Goal: Task Accomplishment & Management: Use online tool/utility

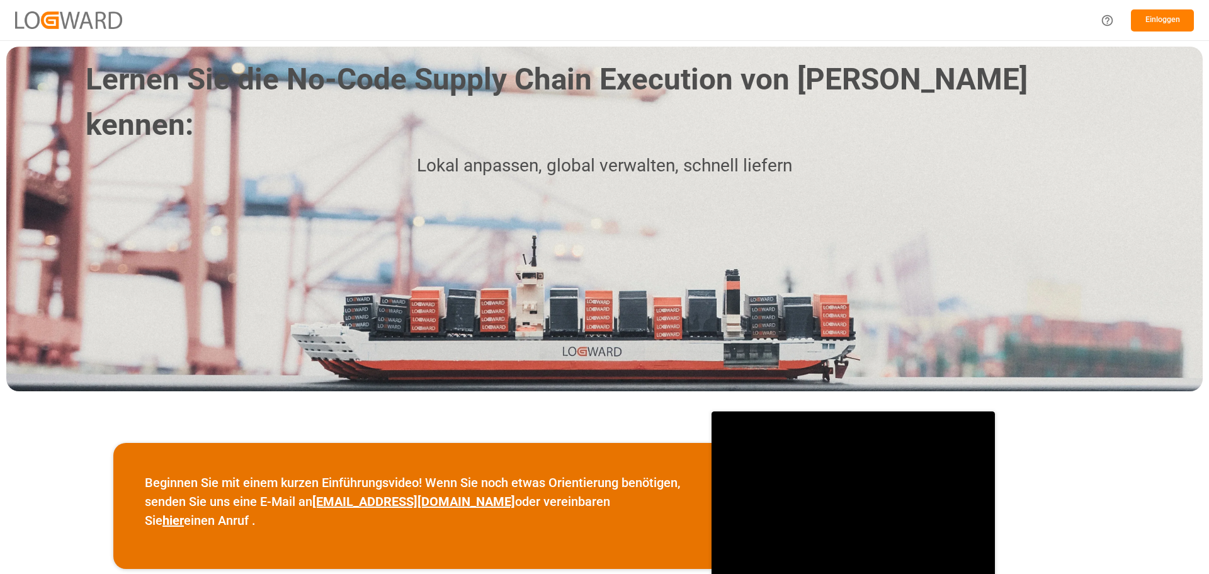
click at [1171, 20] on font "Einloggen" at bounding box center [1163, 19] width 35 height 9
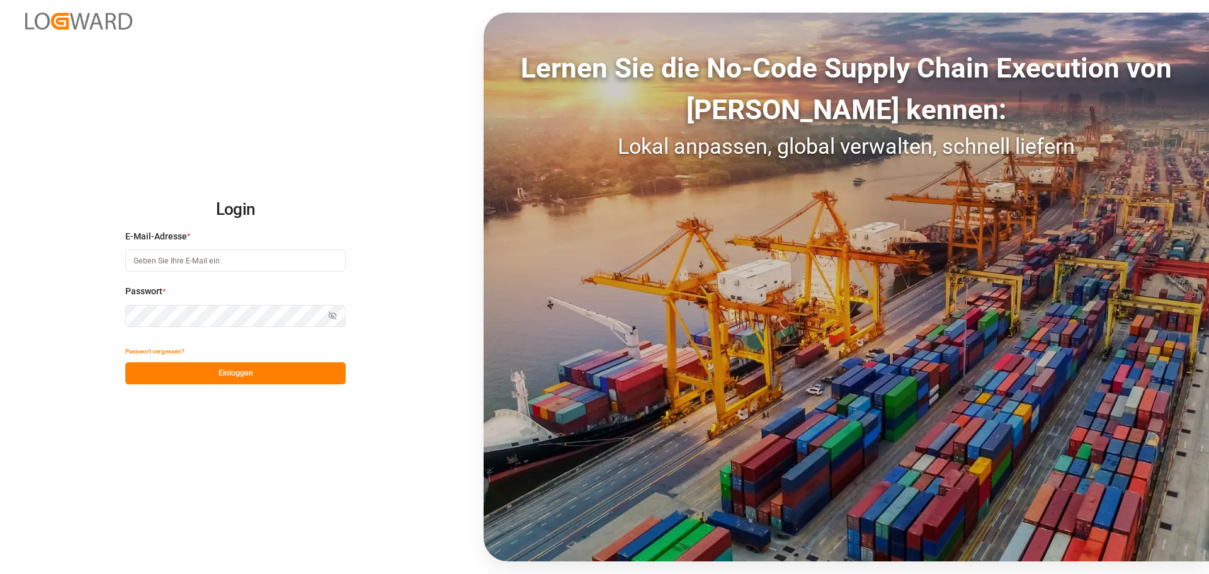
click at [202, 262] on input at bounding box center [235, 260] width 220 height 22
type input "[PERSON_NAME][EMAIL_ADDRESS][DOMAIN_NAME]"
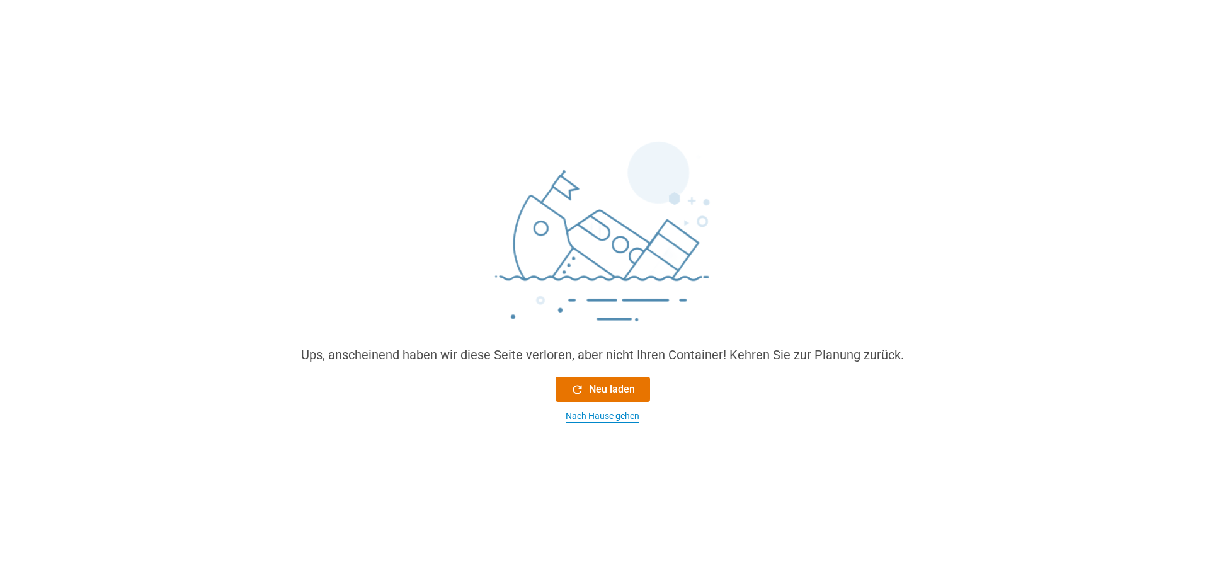
click at [617, 418] on font "Nach Hause gehen" at bounding box center [603, 416] width 74 height 10
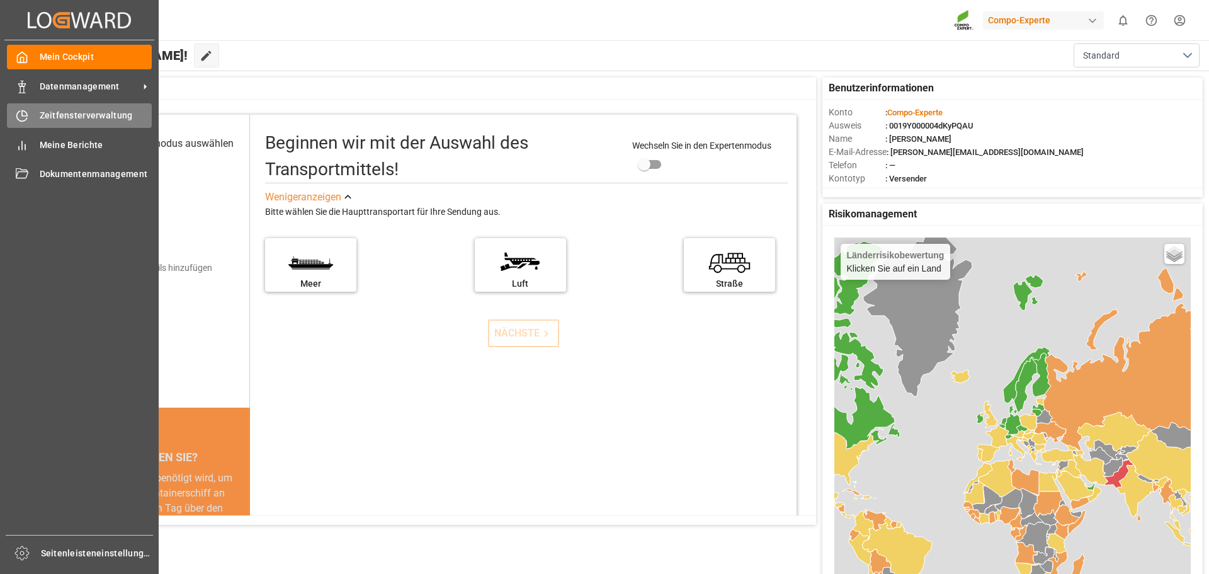
click at [60, 110] on font "Zeitfensterverwaltung" at bounding box center [86, 115] width 93 height 10
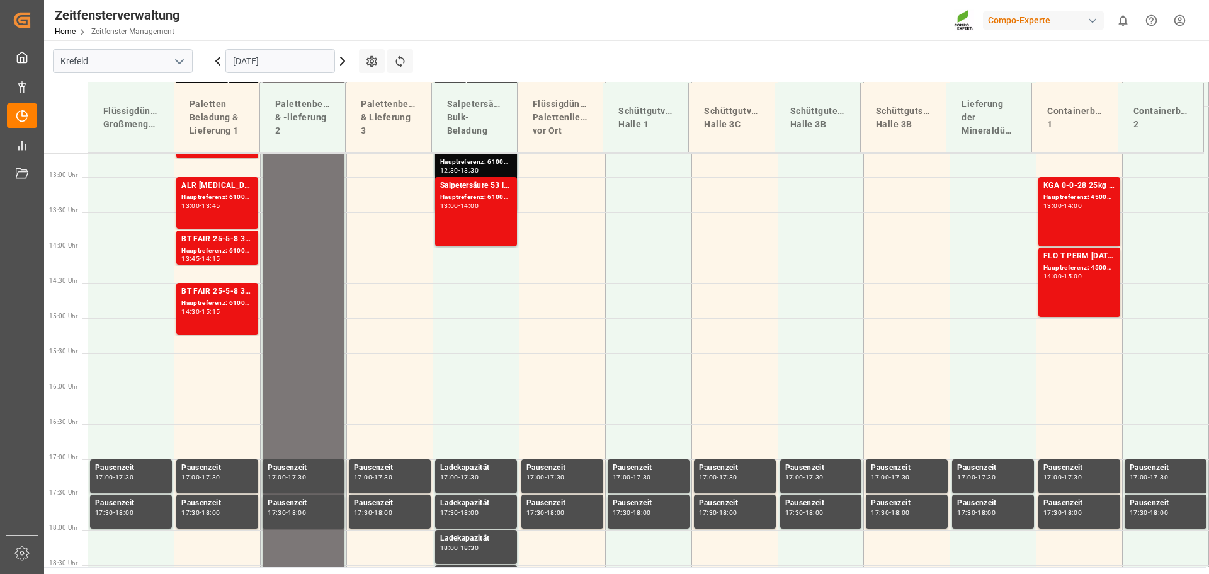
scroll to position [840, 0]
